Goal: Submit feedback/report problem: Submit feedback/report problem

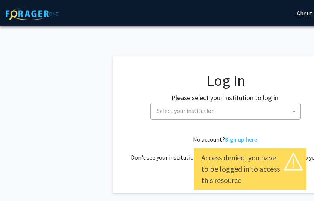
select select
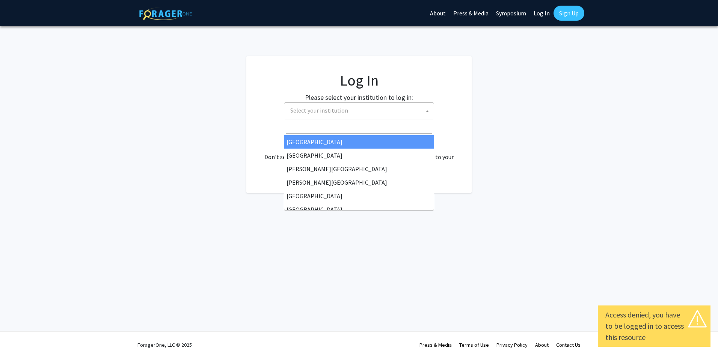
click at [313, 112] on span "Select your institution" at bounding box center [319, 111] width 58 height 8
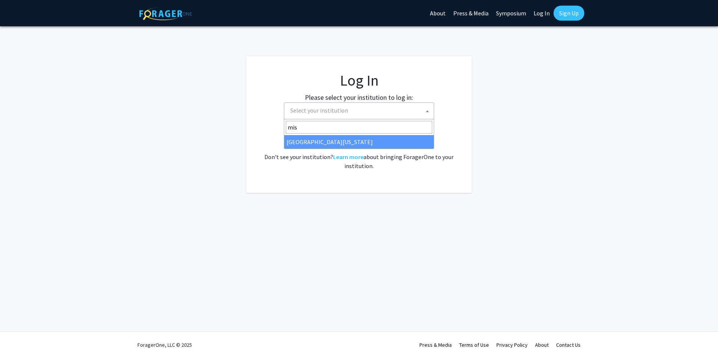
type input "mis"
select select "33"
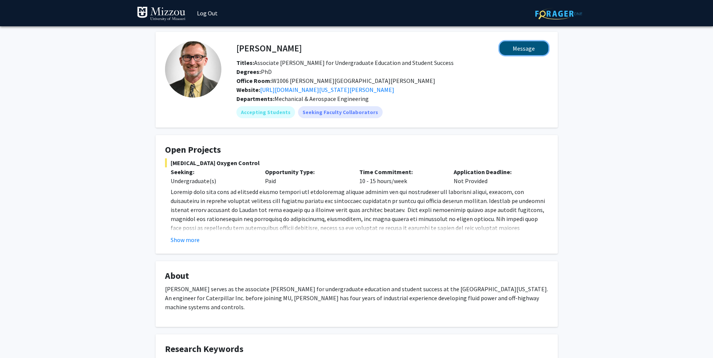
click at [524, 53] on button "Message" at bounding box center [523, 48] width 49 height 14
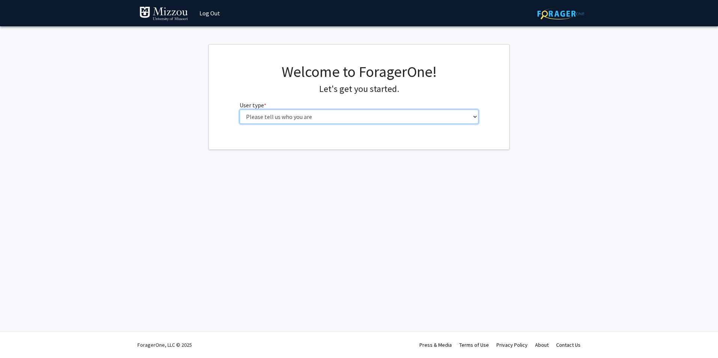
click at [289, 119] on select "Please tell us who you are Undergraduate Student Master's Student Doctoral Cand…" at bounding box center [359, 117] width 239 height 14
select select "6: adminAssistant"
click at [240, 110] on select "Please tell us who you are Undergraduate Student Master's Student Doctoral Cand…" at bounding box center [359, 117] width 239 height 14
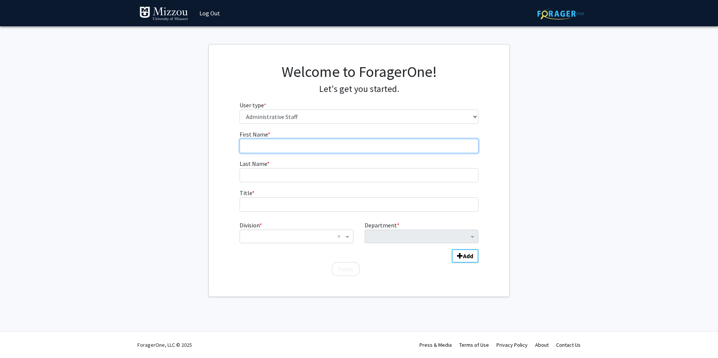
click at [262, 148] on input "First Name * required" at bounding box center [359, 146] width 239 height 14
type input "[PERSON_NAME]"
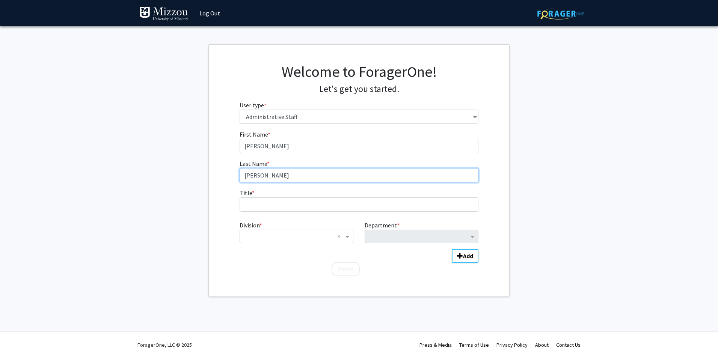
type input "[PERSON_NAME]"
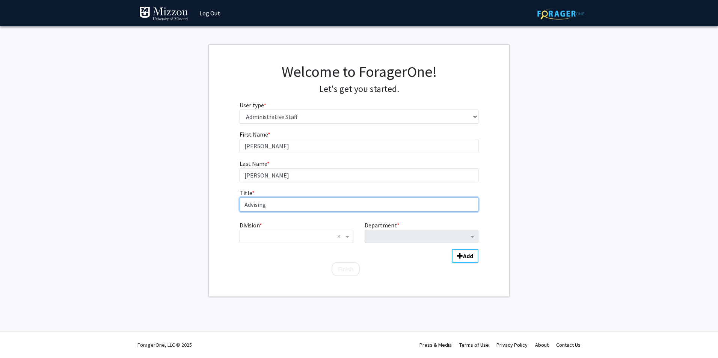
type input "Advising"
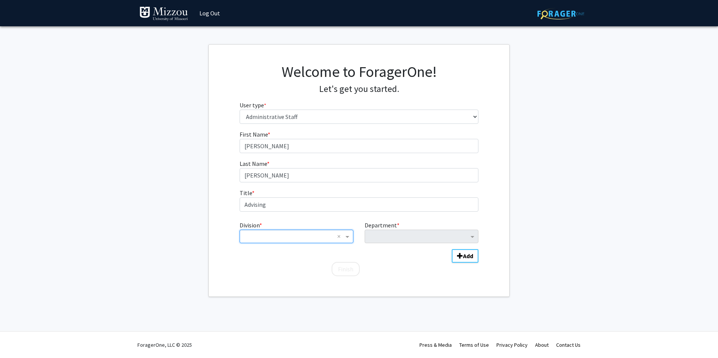
type input "A"
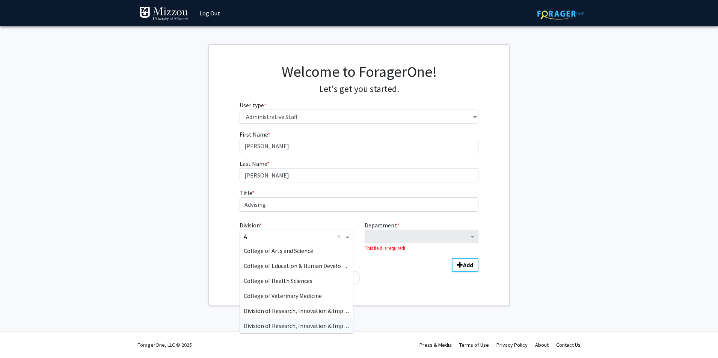
scroll to position [30, 0]
type input "en"
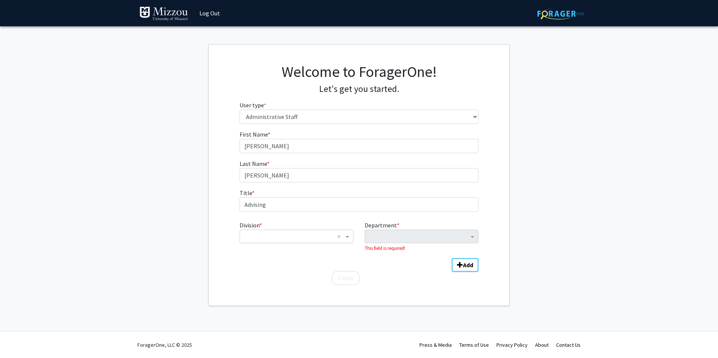
click at [304, 237] on input "Division" at bounding box center [289, 236] width 91 height 9
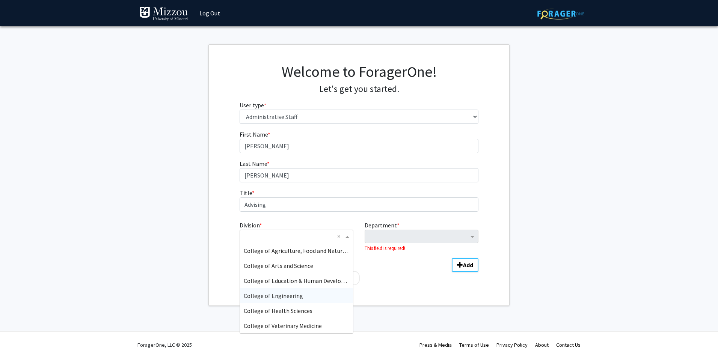
click at [280, 300] on div "College of Engineering" at bounding box center [296, 295] width 113 height 15
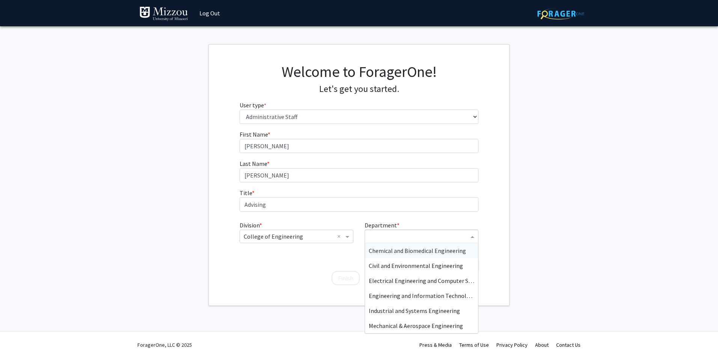
click at [394, 240] on input "Department" at bounding box center [419, 236] width 100 height 9
click at [385, 326] on span "Mechanical & Aerospace Engineering" at bounding box center [416, 326] width 94 height 8
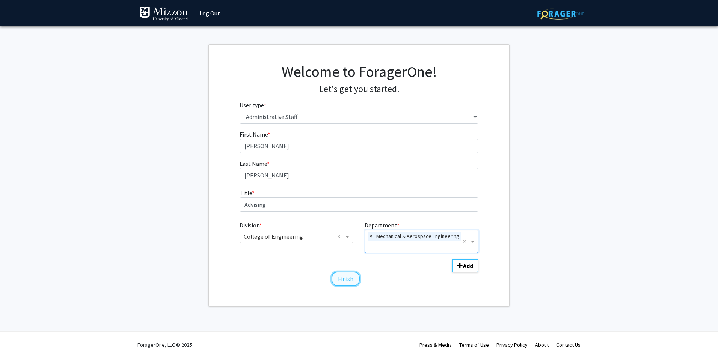
click at [346, 278] on button "Finish" at bounding box center [346, 279] width 28 height 14
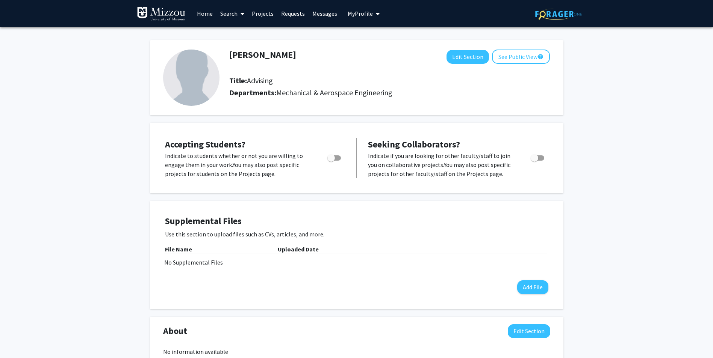
click at [239, 14] on span at bounding box center [240, 14] width 7 height 26
click at [240, 34] on span "Faculty/Staff" at bounding box center [243, 34] width 55 height 15
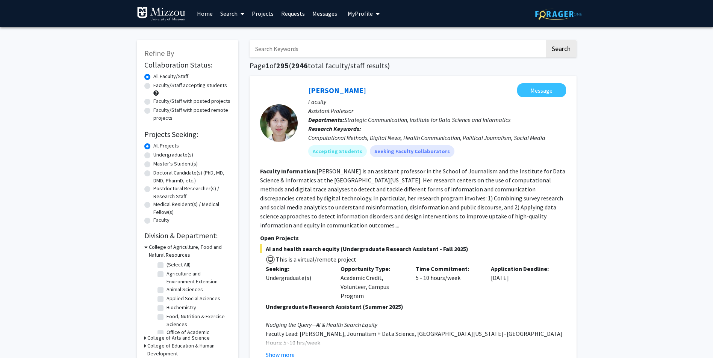
click at [294, 46] on input "Search Keywords" at bounding box center [396, 48] width 295 height 17
type input "fales"
click at [545, 40] on button "Search" at bounding box center [560, 48] width 31 height 17
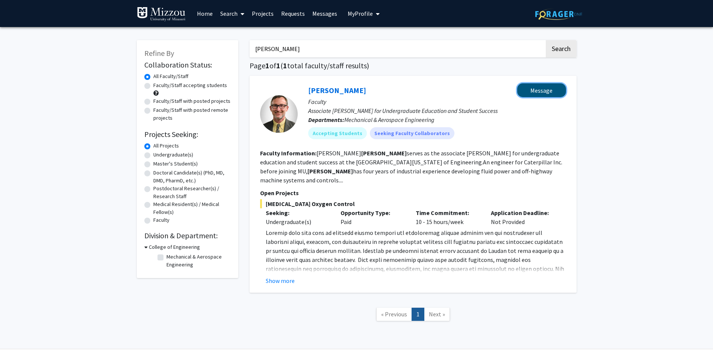
click at [525, 91] on button "Message" at bounding box center [541, 90] width 49 height 14
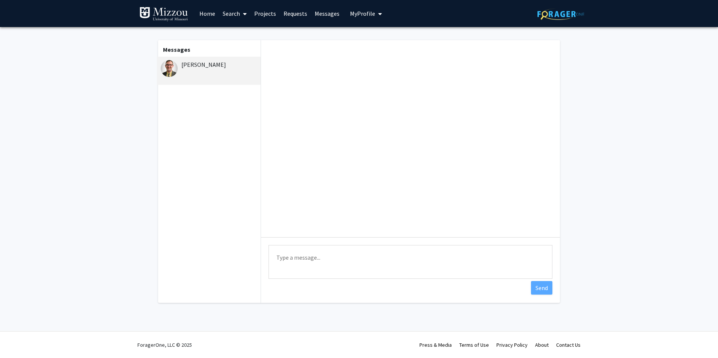
click at [323, 269] on textarea "Type a message" at bounding box center [411, 262] width 284 height 34
type textarea "Hi"
click at [538, 290] on button "Send" at bounding box center [541, 288] width 21 height 14
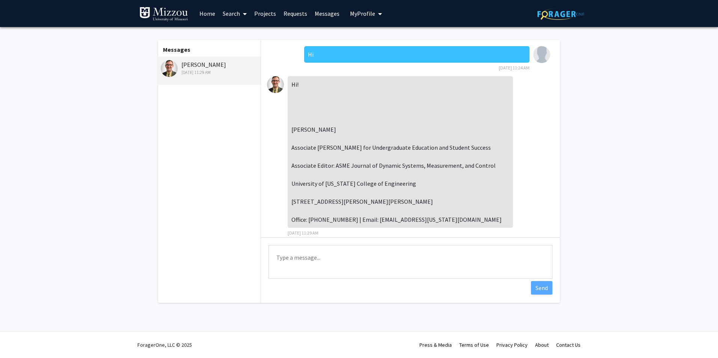
click at [209, 15] on link "Home" at bounding box center [207, 13] width 23 height 26
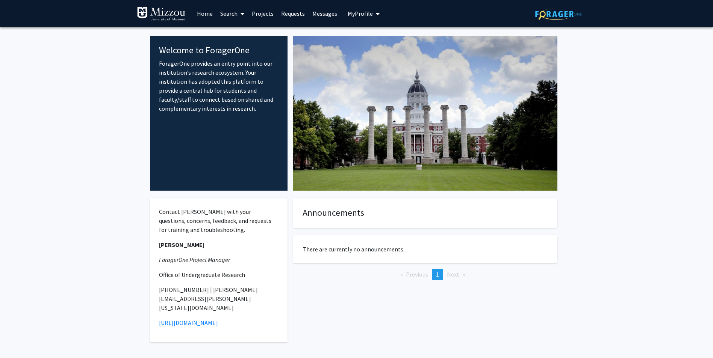
click at [329, 335] on div "Announcements There are currently no announcements. Previous page 1 / 1 You're …" at bounding box center [424, 280] width 275 height 179
click at [362, 15] on span "My Profile" at bounding box center [359, 14] width 25 height 8
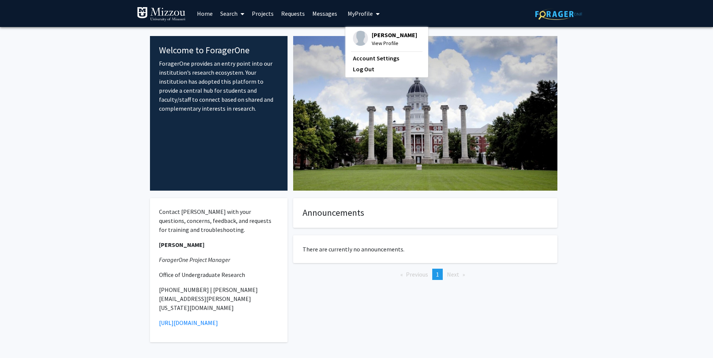
click at [379, 40] on span "View Profile" at bounding box center [393, 43] width 45 height 8
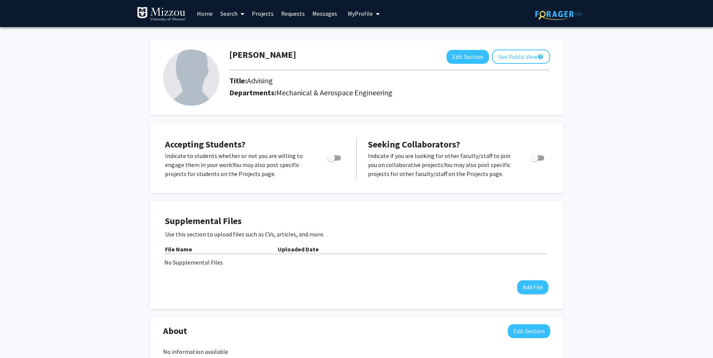
click at [323, 16] on link "Messages" at bounding box center [324, 13] width 32 height 26
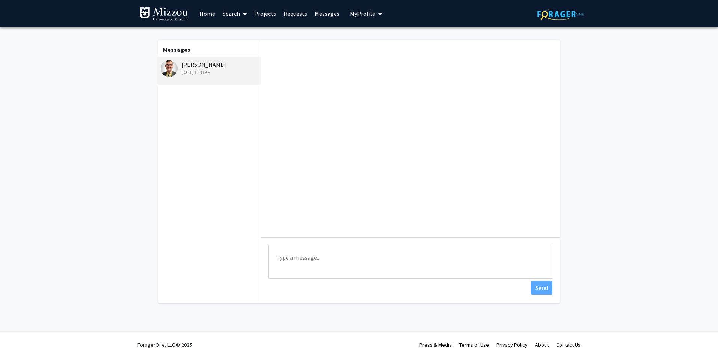
scroll to position [40, 0]
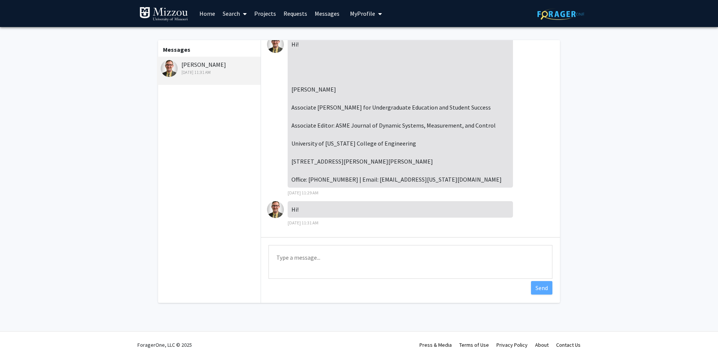
click at [312, 264] on textarea "Type a message" at bounding box center [411, 262] width 284 height 34
type textarea "is it working now?"
click at [544, 290] on button "Send" at bounding box center [541, 288] width 21 height 14
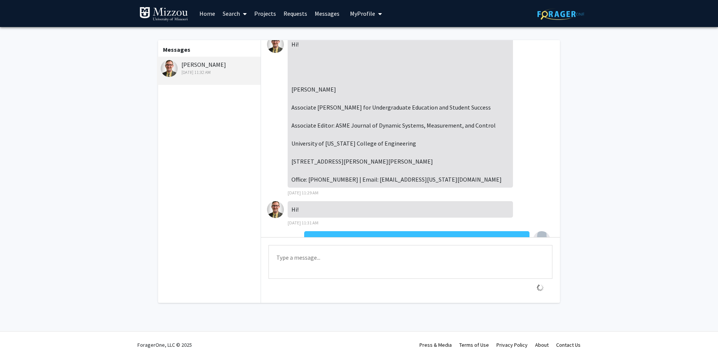
scroll to position [70, 0]
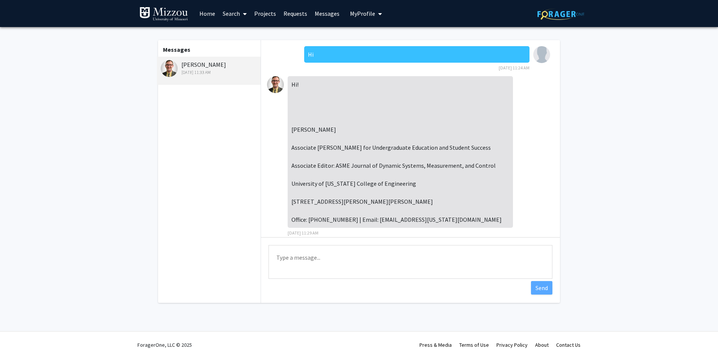
scroll to position [100, 0]
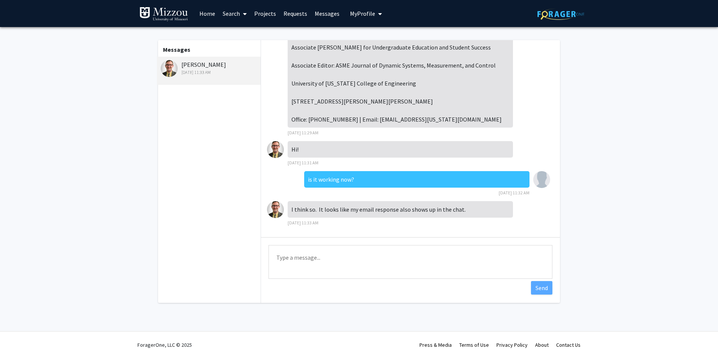
click at [308, 263] on textarea "Type a message" at bounding box center [411, 262] width 284 height 34
type textarea "the chat isn't live though. I have to refresh"
click at [543, 291] on button "Send" at bounding box center [541, 288] width 21 height 14
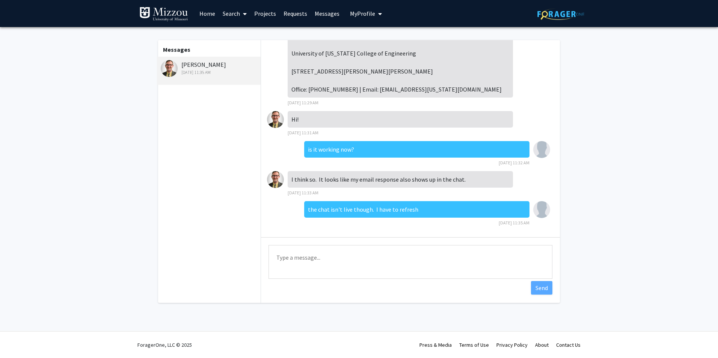
click at [428, 272] on textarea "Type a message" at bounding box center [411, 262] width 284 height 34
type textarea "and hitting the enter key does not send"
click at [531, 292] on button "Send" at bounding box center [541, 288] width 21 height 14
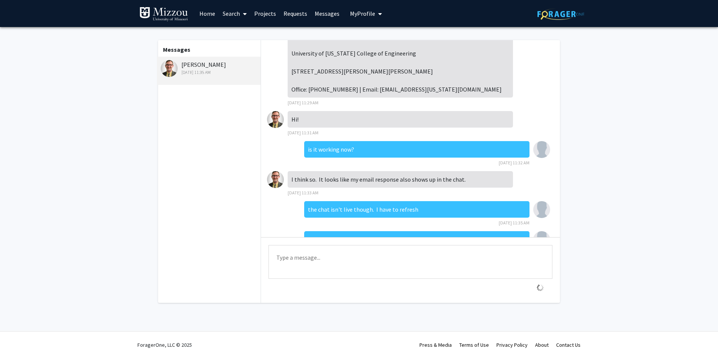
scroll to position [160, 0]
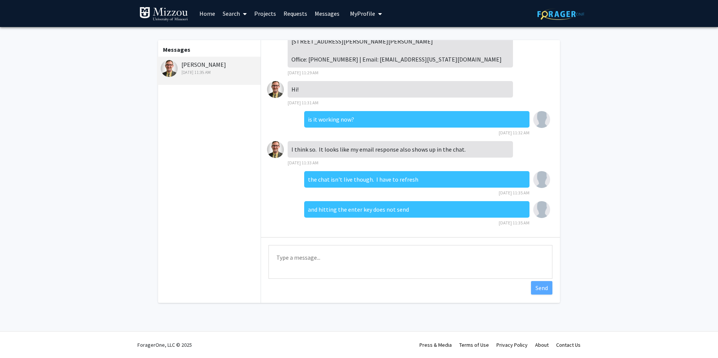
click at [446, 276] on textarea "Type a message" at bounding box center [411, 262] width 284 height 34
type textarea "I hate that"
click button "Send" at bounding box center [541, 288] width 21 height 14
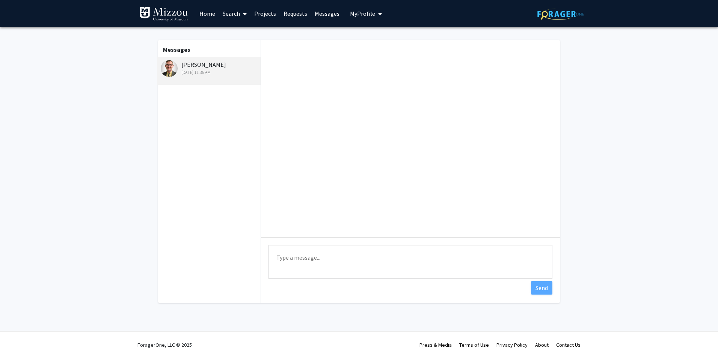
scroll to position [190, 0]
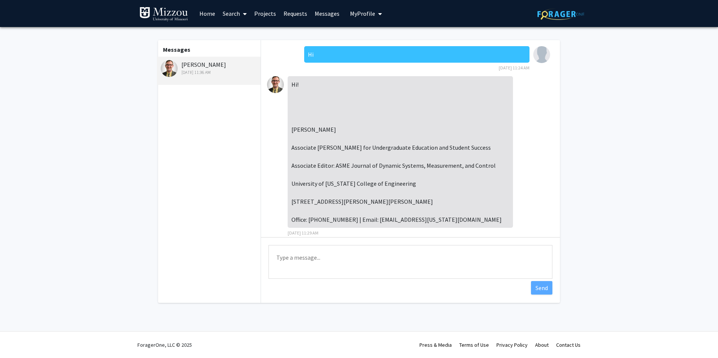
scroll to position [190, 0]
